Goal: Task Accomplishment & Management: Complete application form

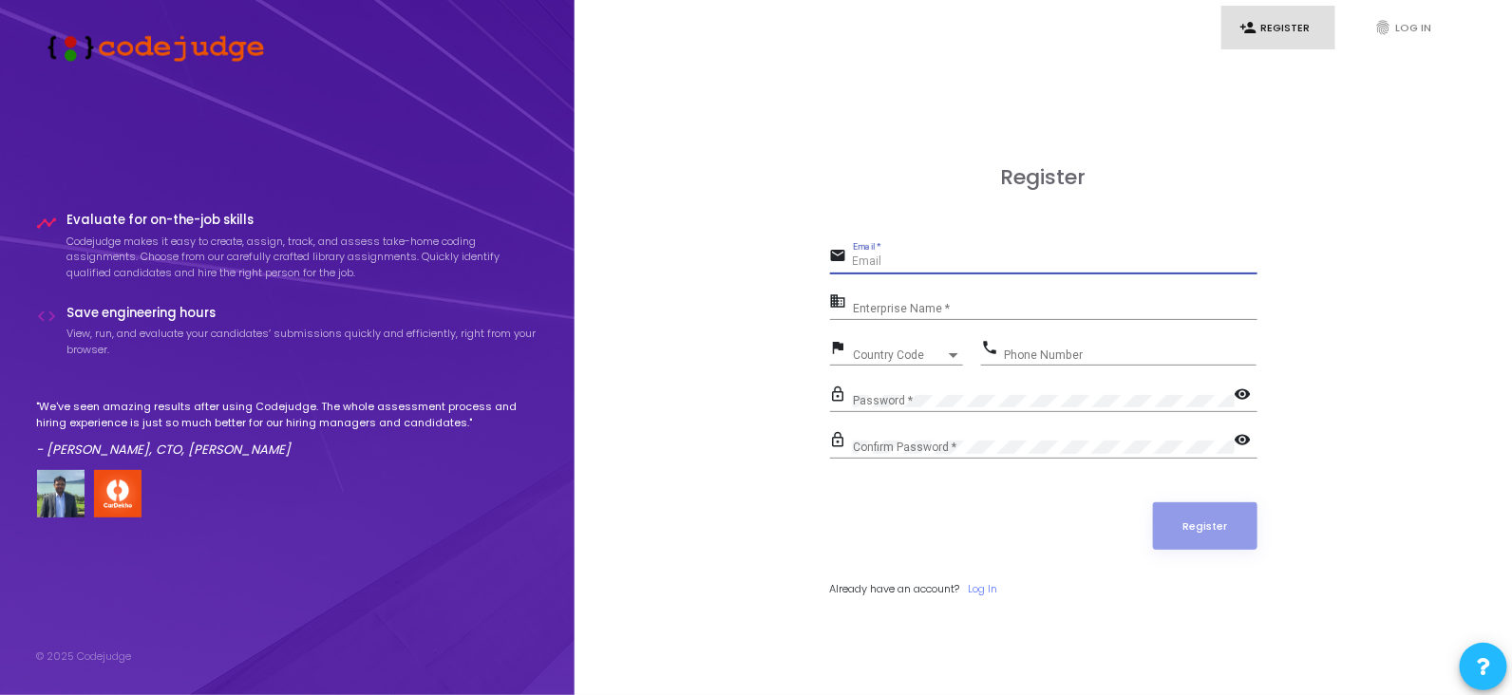
click at [896, 262] on input "Email *" at bounding box center [1055, 262] width 405 height 13
type input "[EMAIL_ADDRESS][DOMAIN_NAME]"
click at [893, 302] on input "Enterprise Name *" at bounding box center [1055, 308] width 405 height 13
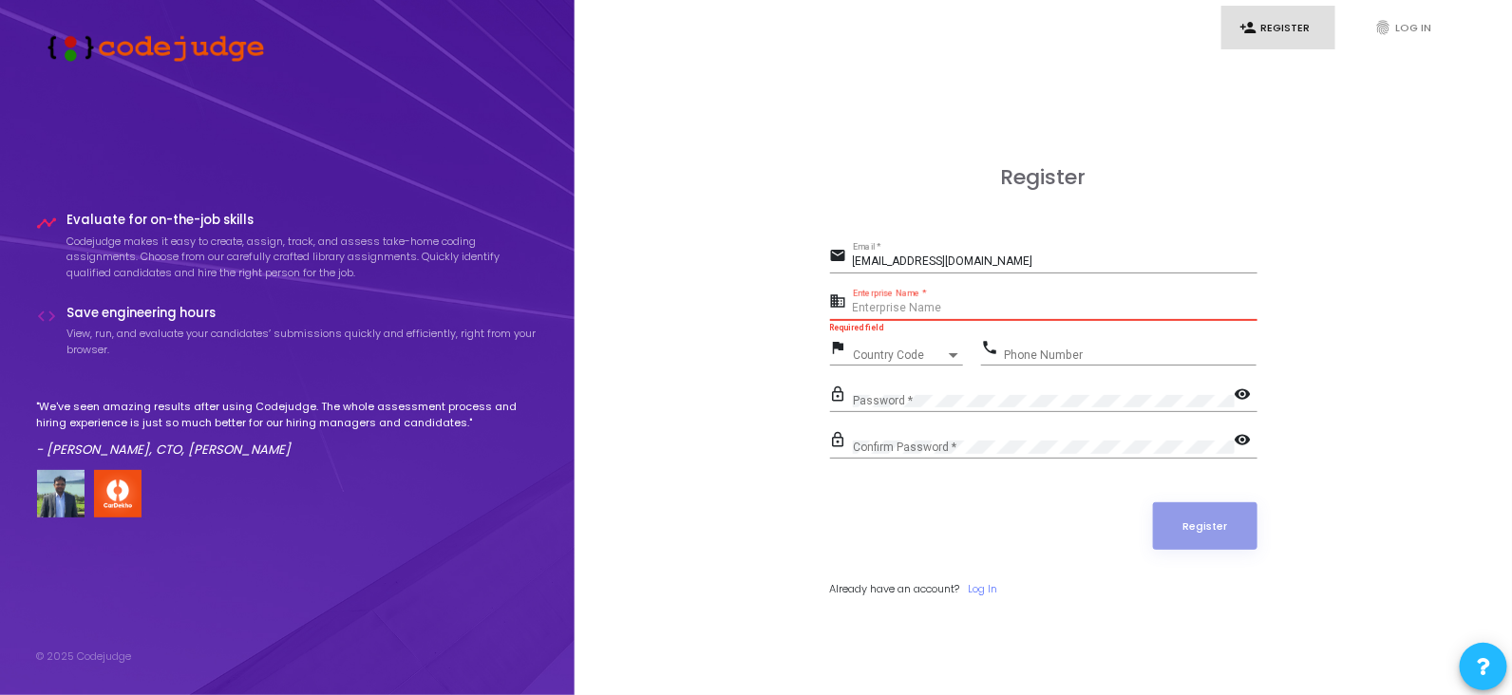
click at [894, 305] on input "Enterprise Name *" at bounding box center [1055, 308] width 405 height 13
paste input "Payoneer"
type input "Payoneer"
click at [883, 349] on span "Country Code" at bounding box center [886, 355] width 67 height 12
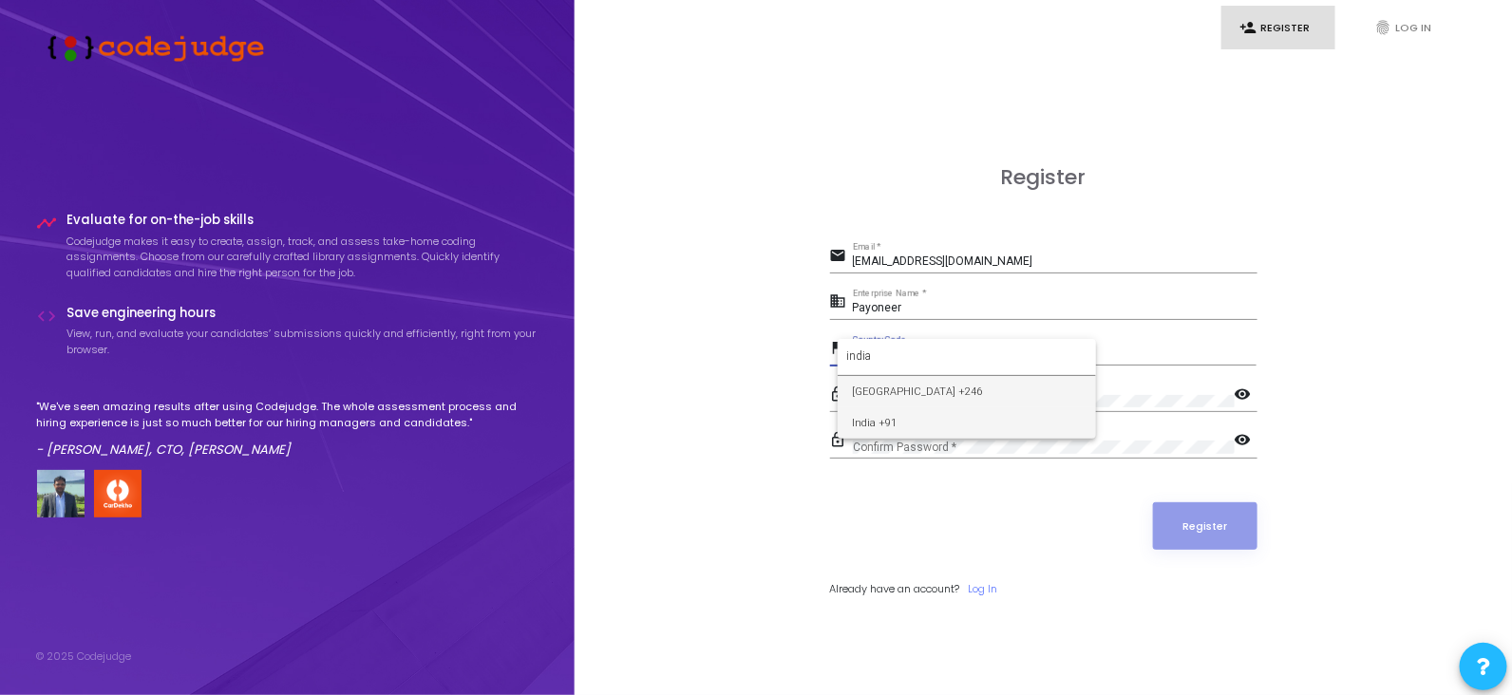
type input "india"
click at [898, 422] on span "India +91" at bounding box center [967, 423] width 228 height 31
click at [1025, 347] on div "Phone Number" at bounding box center [1130, 350] width 253 height 29
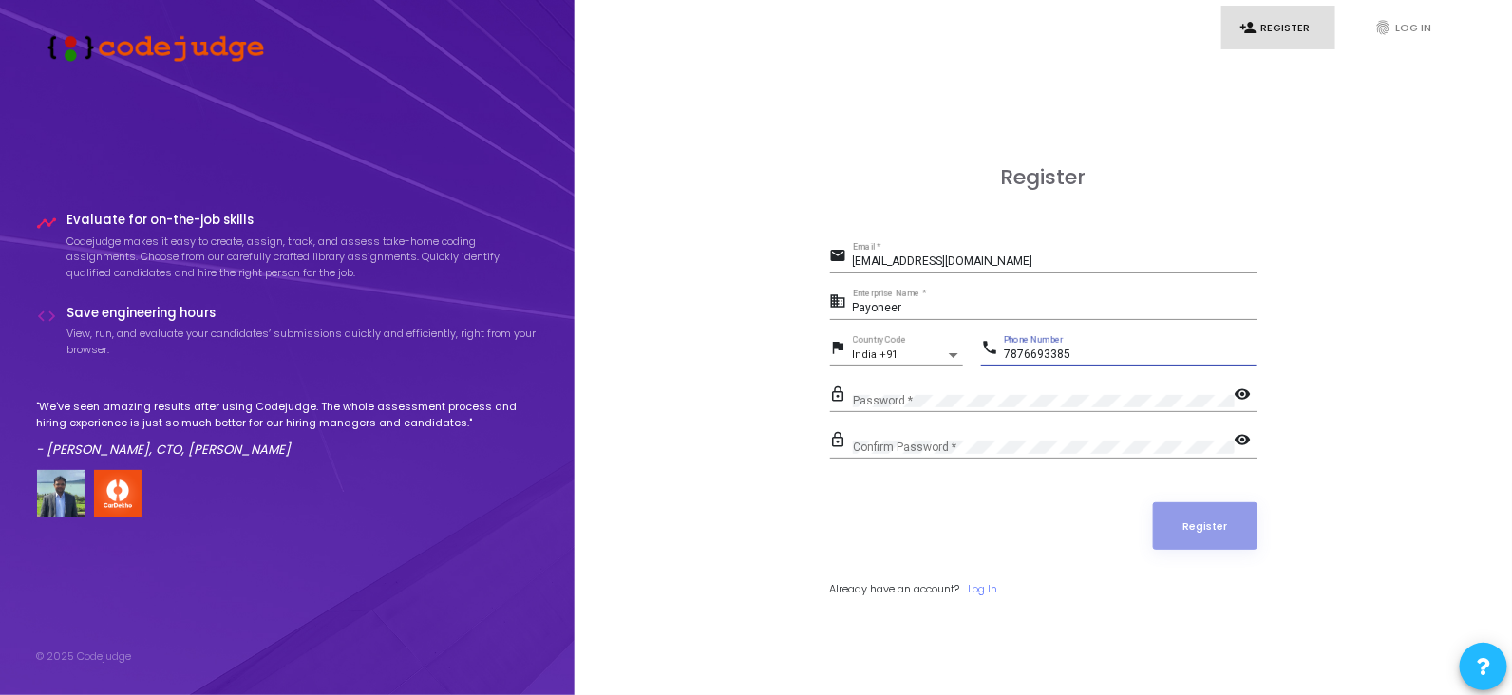
type input "7876693385"
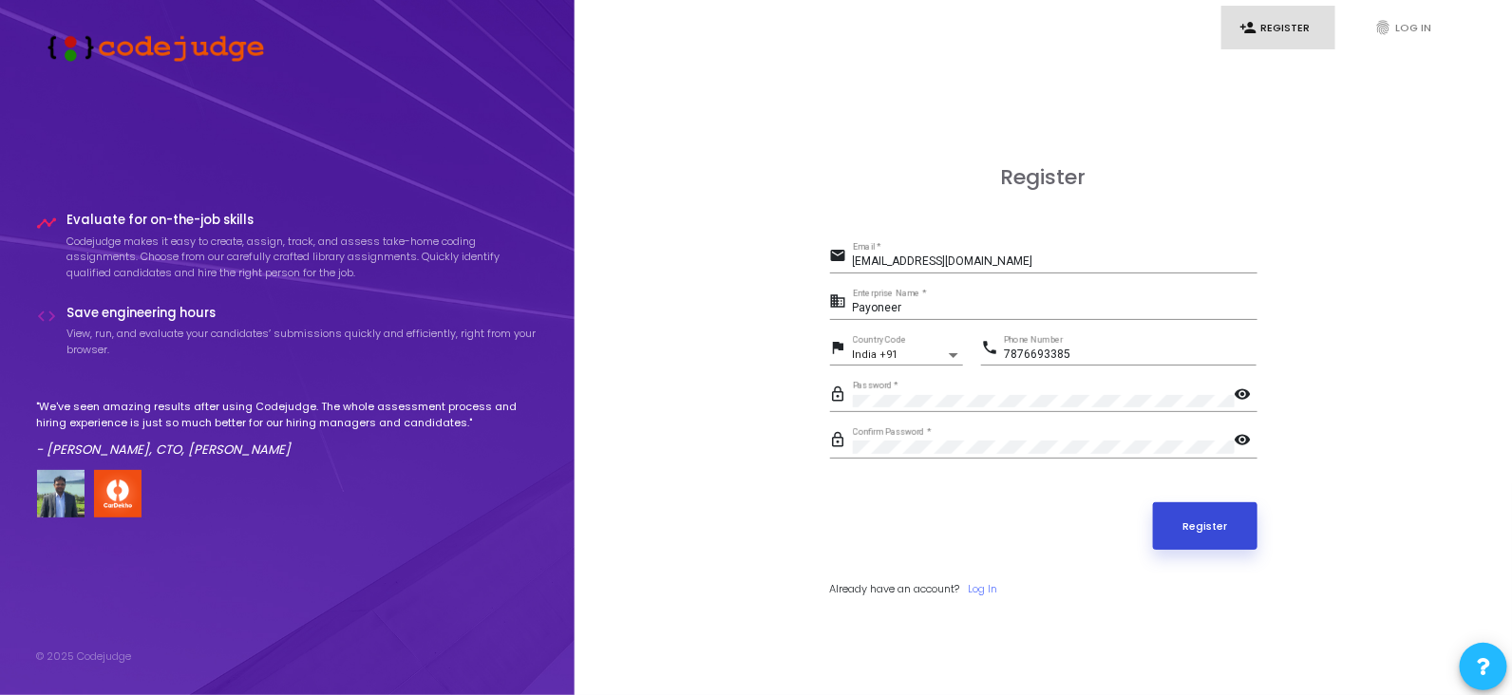
click at [1213, 529] on button "Register" at bounding box center [1205, 526] width 104 height 47
